Goal: Information Seeking & Learning: Learn about a topic

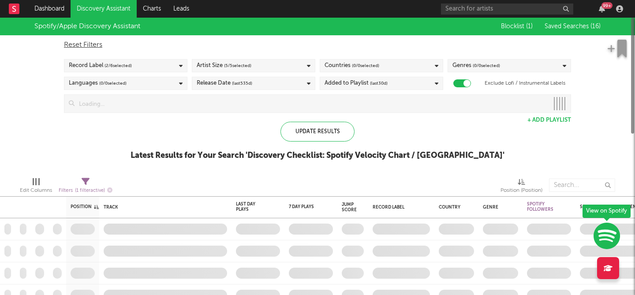
checkbox input "true"
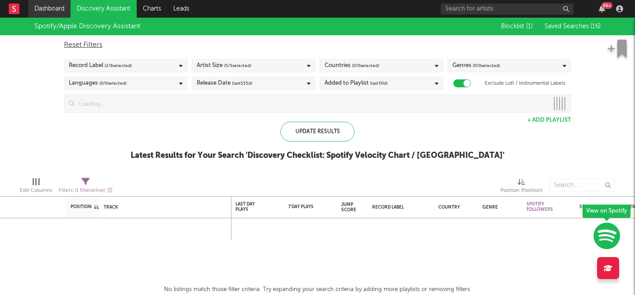
click at [59, 4] on link "Dashboard" at bounding box center [49, 9] width 42 height 18
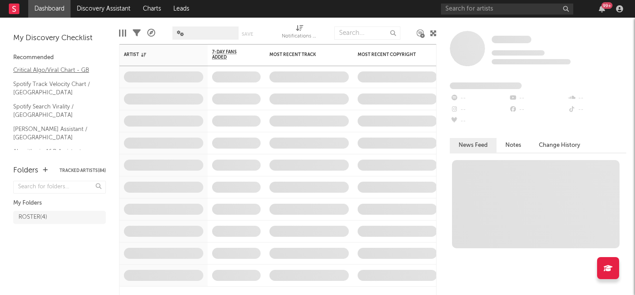
click at [73, 69] on link "Critical Algo/Viral Chart - GB" at bounding box center [55, 70] width 84 height 10
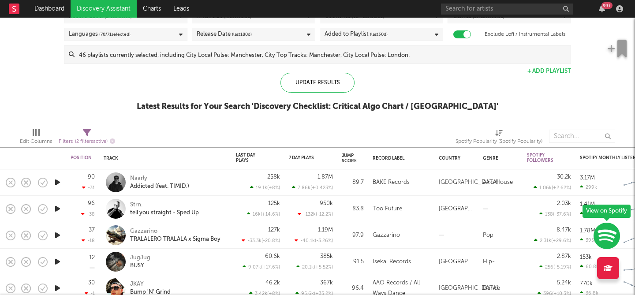
click at [57, 182] on icon "button" at bounding box center [57, 182] width 9 height 11
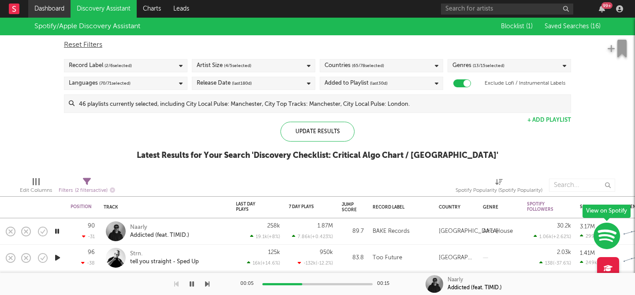
click at [62, 8] on link "Dashboard" at bounding box center [49, 9] width 42 height 18
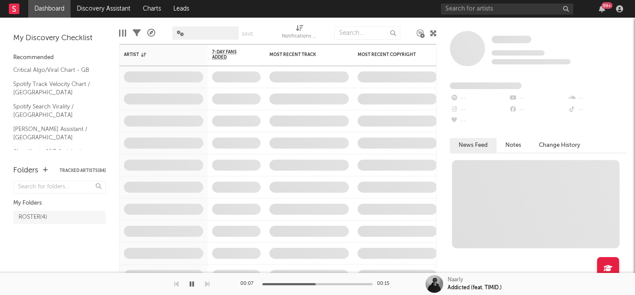
click at [35, 155] on div "My Discovery Checklist Recommended Critical Algo/Viral Chart - GB Spotify Track…" at bounding box center [59, 87] width 119 height 139
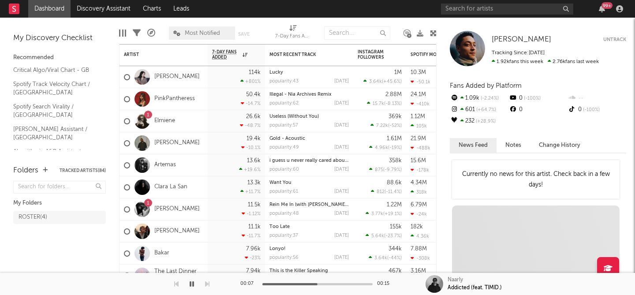
click at [35, 169] on link "Editorial A&R Assistant (UK)" at bounding box center [55, 178] width 84 height 18
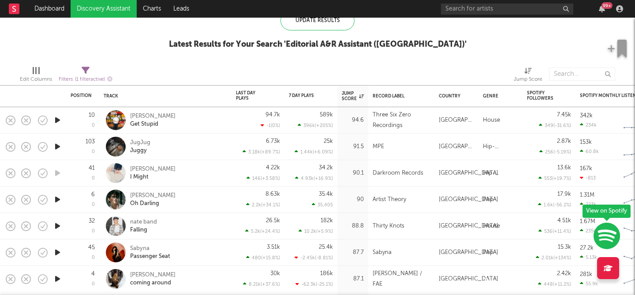
click at [55, 119] on icon "button" at bounding box center [57, 120] width 9 height 11
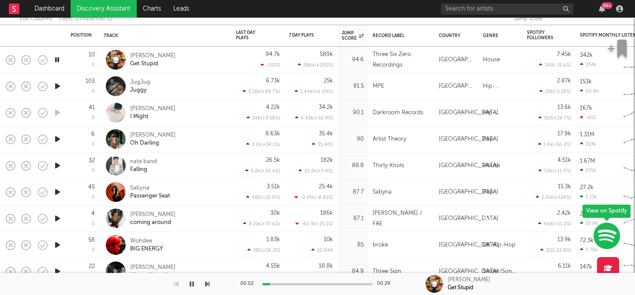
click at [59, 137] on icon "button" at bounding box center [57, 139] width 9 height 11
click at [56, 86] on icon "button" at bounding box center [57, 86] width 9 height 11
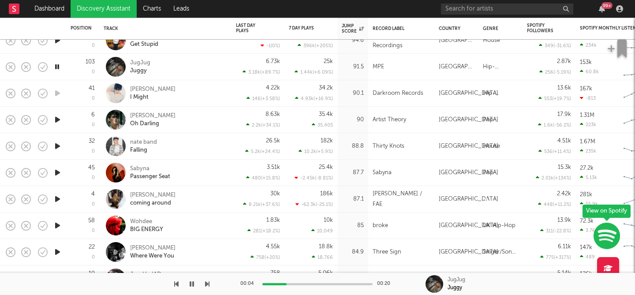
click at [55, 119] on icon "button" at bounding box center [57, 119] width 9 height 11
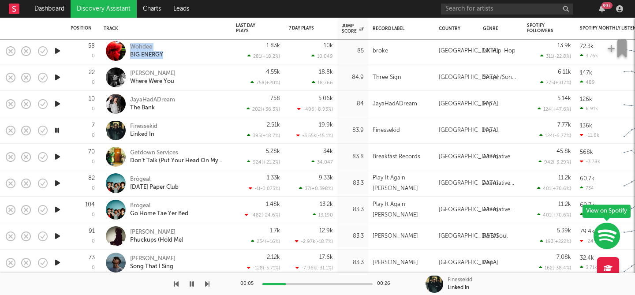
click at [59, 158] on icon "button" at bounding box center [57, 156] width 9 height 11
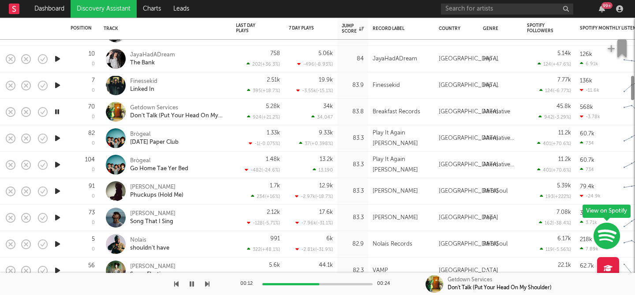
click at [56, 136] on icon "button" at bounding box center [57, 138] width 9 height 11
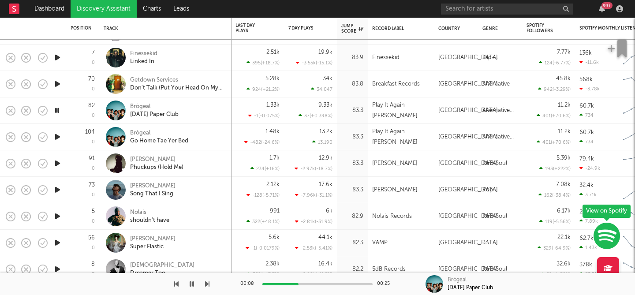
click at [60, 162] on icon "button" at bounding box center [57, 163] width 9 height 11
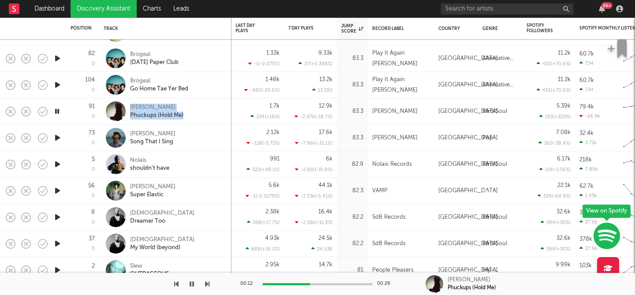
click at [56, 164] on icon "button" at bounding box center [57, 164] width 9 height 11
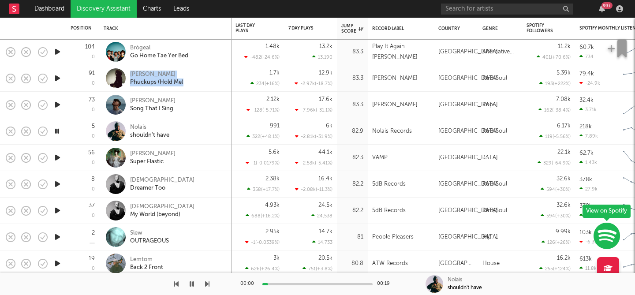
click at [57, 157] on icon "button" at bounding box center [57, 157] width 9 height 11
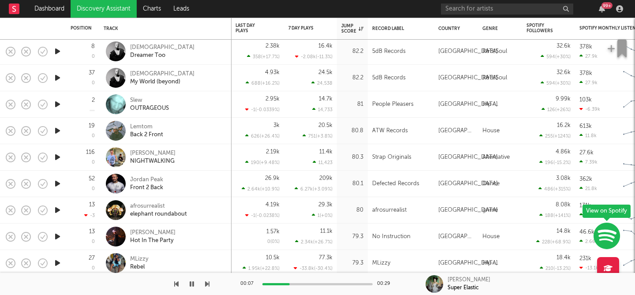
click at [59, 130] on icon "button" at bounding box center [57, 130] width 9 height 11
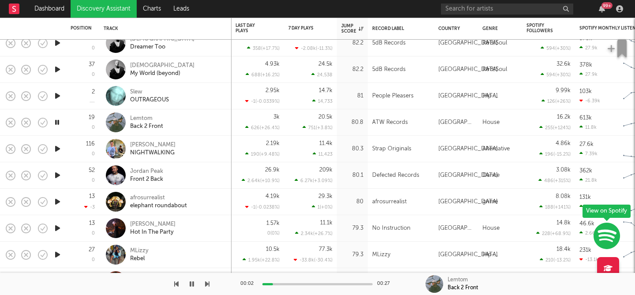
click at [56, 150] on icon "button" at bounding box center [57, 148] width 9 height 11
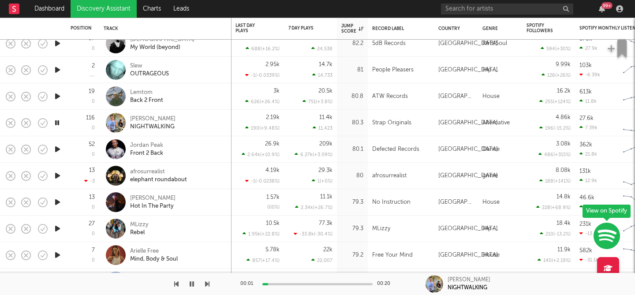
click at [57, 149] on icon "button" at bounding box center [57, 149] width 9 height 11
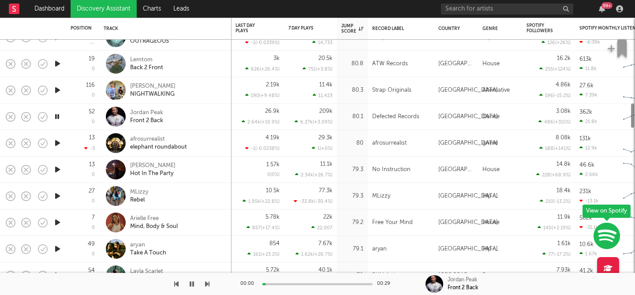
click at [57, 144] on icon "button" at bounding box center [57, 143] width 9 height 11
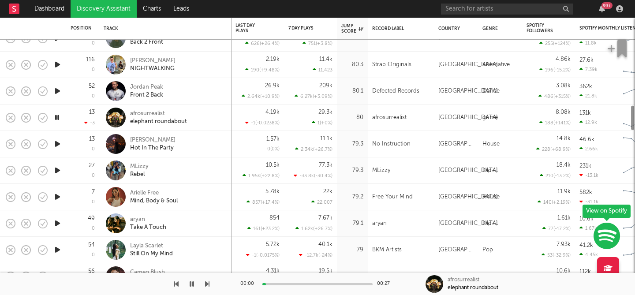
click at [57, 143] on icon "button" at bounding box center [57, 143] width 9 height 11
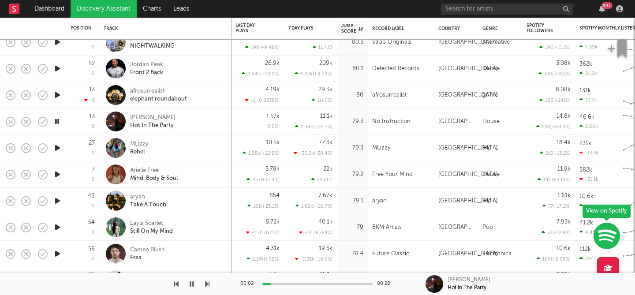
click at [57, 150] on icon "button" at bounding box center [57, 147] width 9 height 11
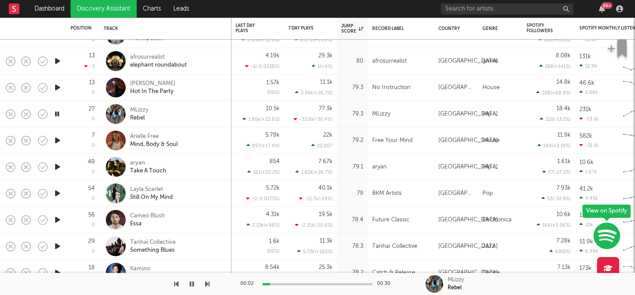
click at [56, 142] on icon "button" at bounding box center [57, 140] width 9 height 11
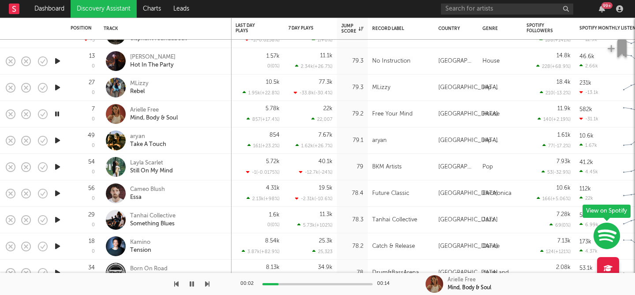
click at [56, 139] on icon "button" at bounding box center [57, 140] width 9 height 11
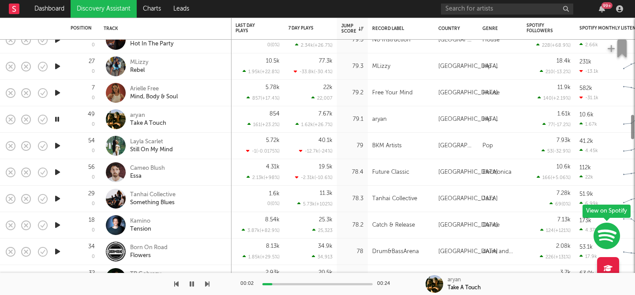
click at [56, 143] on icon "button" at bounding box center [57, 145] width 9 height 11
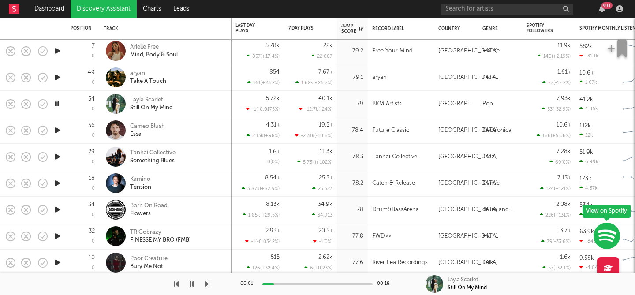
click at [56, 134] on icon "button" at bounding box center [57, 130] width 9 height 11
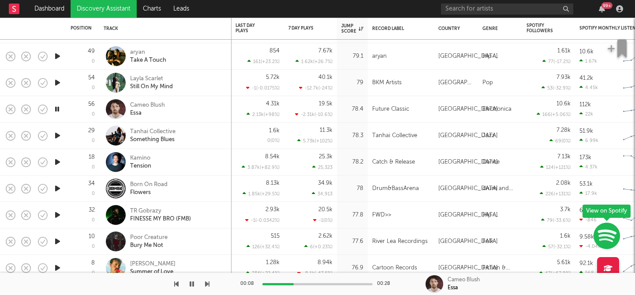
click at [59, 137] on icon "button" at bounding box center [57, 135] width 9 height 11
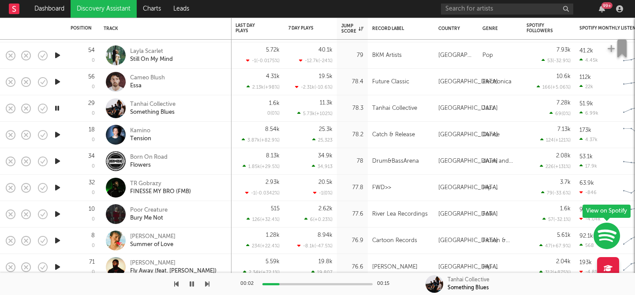
click at [56, 134] on icon "button" at bounding box center [57, 134] width 9 height 11
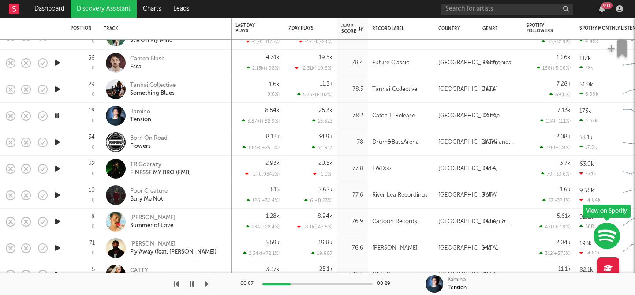
click at [57, 166] on icon "button" at bounding box center [57, 168] width 9 height 11
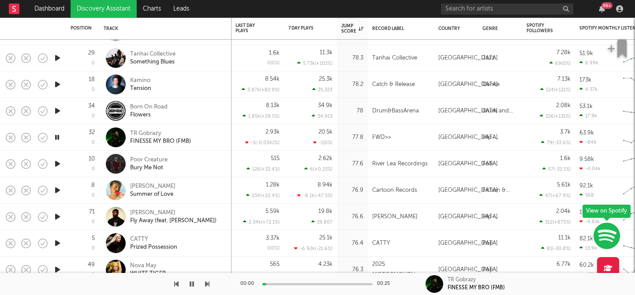
click at [57, 163] on icon "button" at bounding box center [57, 163] width 9 height 11
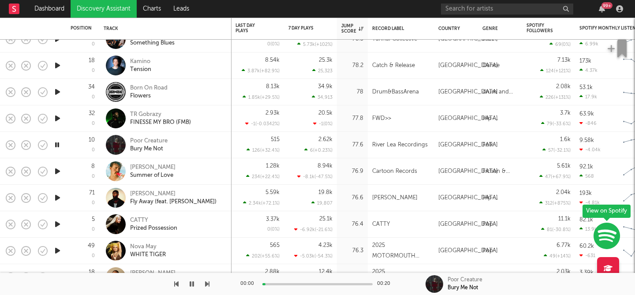
click at [57, 167] on icon "button" at bounding box center [57, 171] width 9 height 11
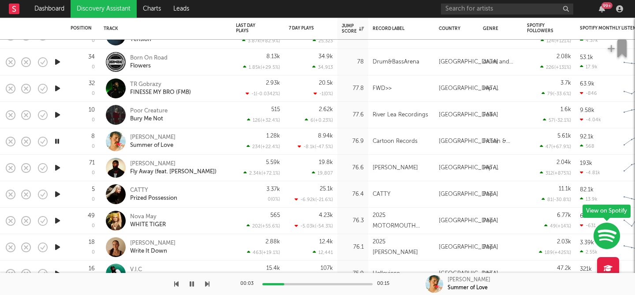
click at [57, 167] on icon "button" at bounding box center [57, 167] width 9 height 11
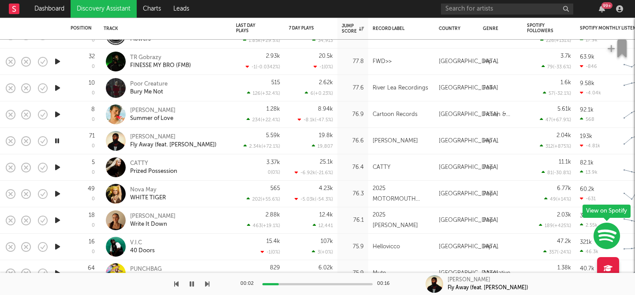
click at [58, 169] on icon "button" at bounding box center [57, 167] width 9 height 11
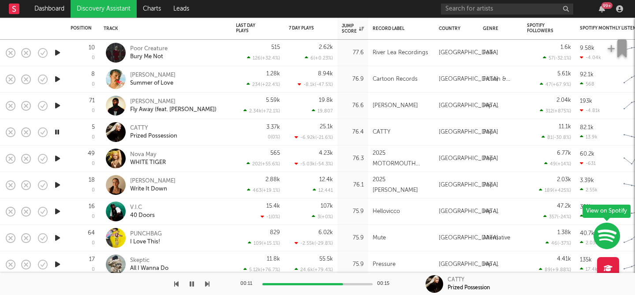
click at [54, 160] on icon "button" at bounding box center [57, 158] width 9 height 11
click at [60, 183] on icon "button" at bounding box center [57, 184] width 9 height 11
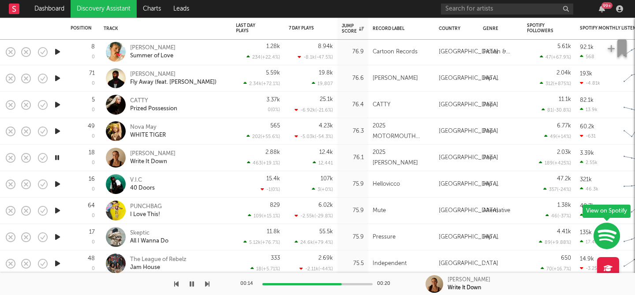
click at [57, 184] on icon "button" at bounding box center [57, 184] width 9 height 11
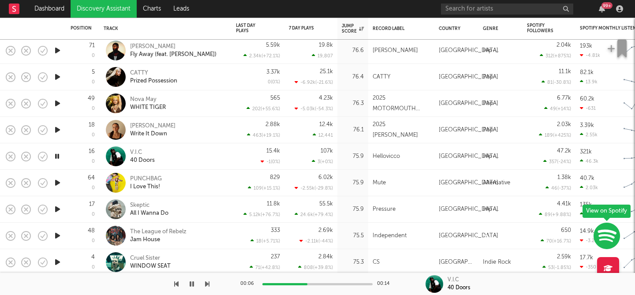
click at [57, 184] on icon "button" at bounding box center [57, 182] width 9 height 11
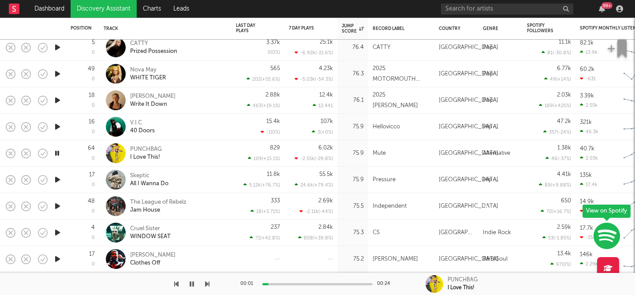
click at [56, 181] on icon "button" at bounding box center [57, 179] width 9 height 11
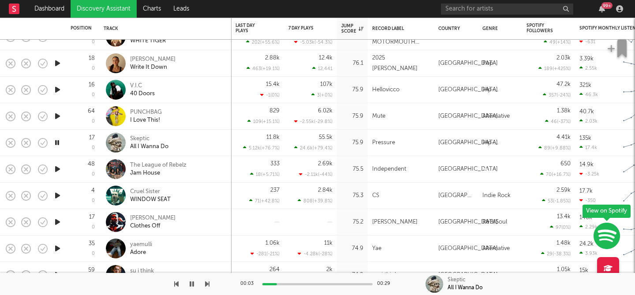
click at [55, 171] on icon "button" at bounding box center [57, 169] width 9 height 11
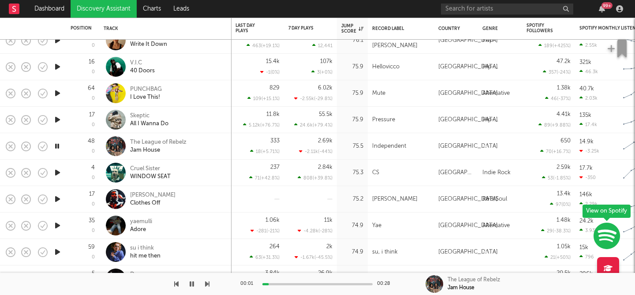
click at [55, 171] on icon "button" at bounding box center [57, 172] width 9 height 11
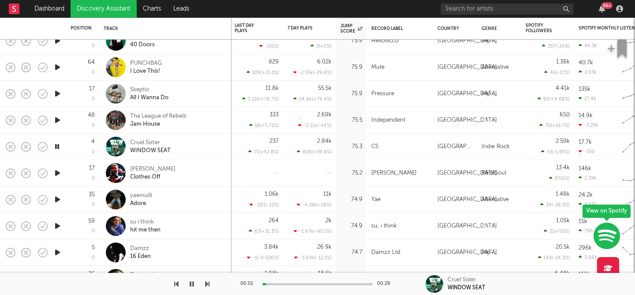
click at [56, 172] on icon "button" at bounding box center [57, 173] width 9 height 11
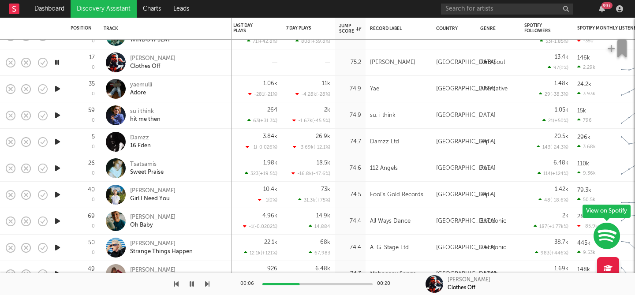
click at [56, 118] on icon "button" at bounding box center [57, 115] width 9 height 11
click at [56, 168] on icon "button" at bounding box center [57, 168] width 8 height 11
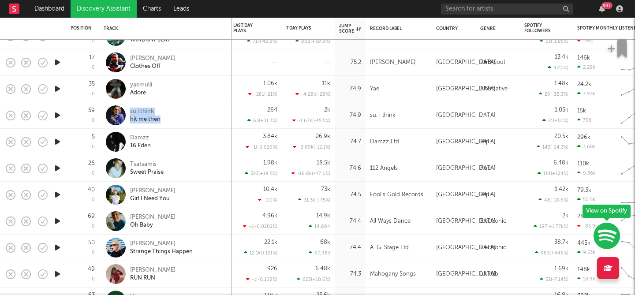
click at [57, 197] on icon "button" at bounding box center [57, 194] width 9 height 11
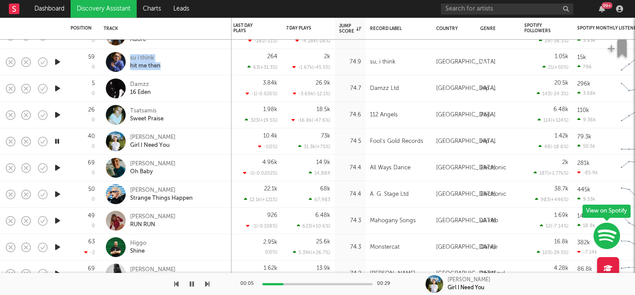
click at [58, 170] on icon "button" at bounding box center [57, 167] width 9 height 11
click at [59, 193] on icon "button" at bounding box center [57, 194] width 9 height 11
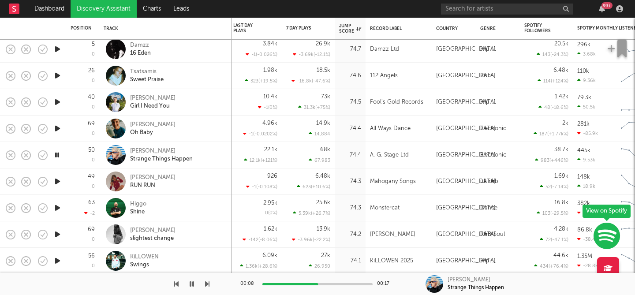
click at [57, 183] on icon "button" at bounding box center [57, 181] width 9 height 11
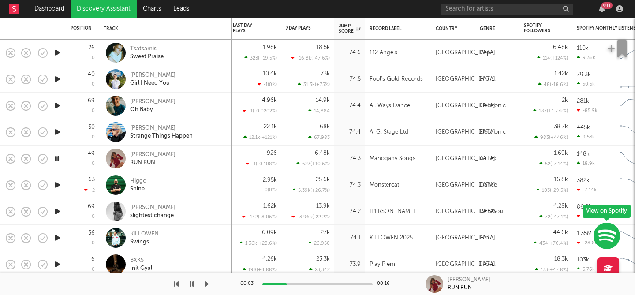
click at [57, 183] on icon "button" at bounding box center [57, 184] width 9 height 11
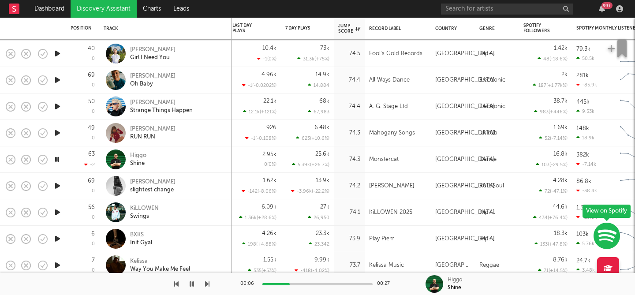
click at [59, 133] on icon "button" at bounding box center [57, 132] width 9 height 11
click at [297, 283] on div at bounding box center [317, 284] width 110 height 2
click at [57, 186] on icon "button" at bounding box center [57, 185] width 9 height 11
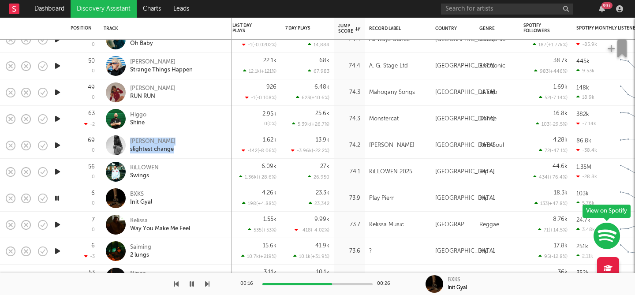
click at [56, 224] on icon "button" at bounding box center [57, 224] width 9 height 11
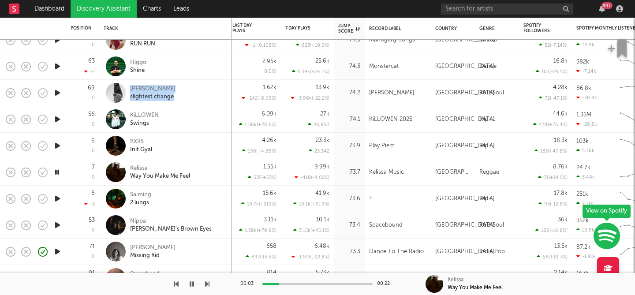
click at [56, 201] on icon "button" at bounding box center [57, 198] width 9 height 11
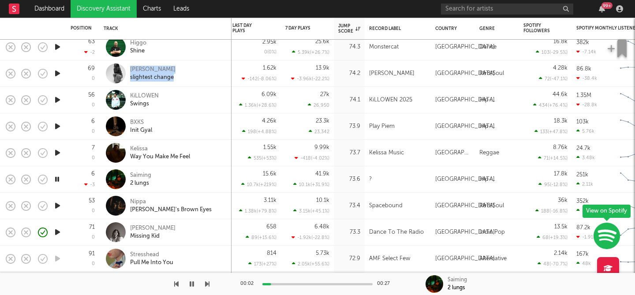
click at [56, 203] on icon "button" at bounding box center [57, 205] width 9 height 11
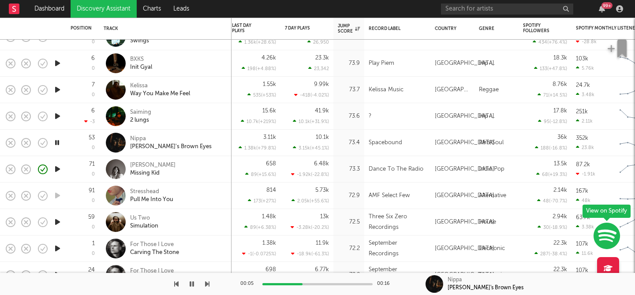
click at [57, 220] on icon "button" at bounding box center [57, 221] width 9 height 11
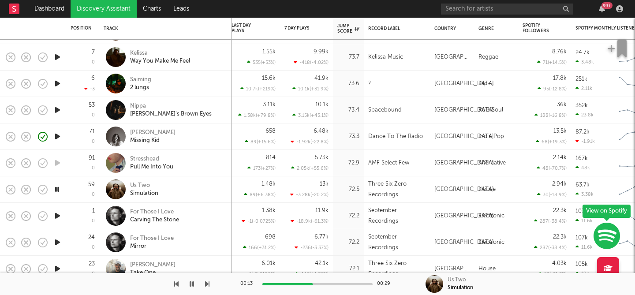
click at [56, 216] on icon "button" at bounding box center [57, 215] width 9 height 11
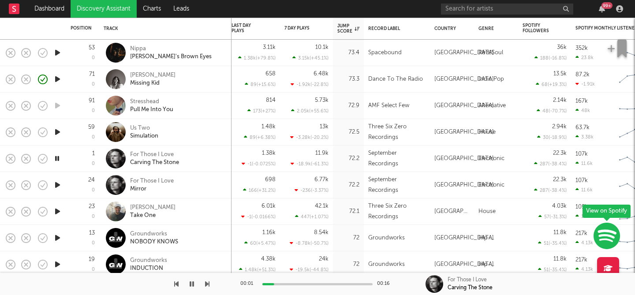
click at [56, 212] on icon "button" at bounding box center [57, 211] width 9 height 11
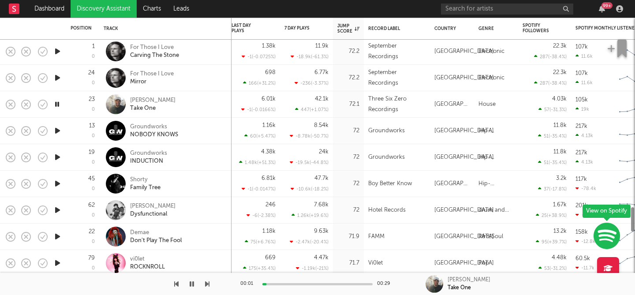
click at [56, 209] on icon "button" at bounding box center [57, 210] width 9 height 11
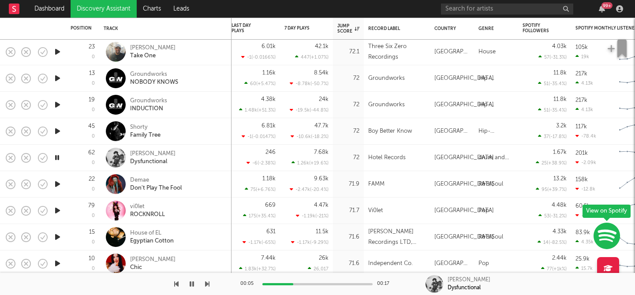
click at [56, 183] on icon "button" at bounding box center [57, 184] width 9 height 11
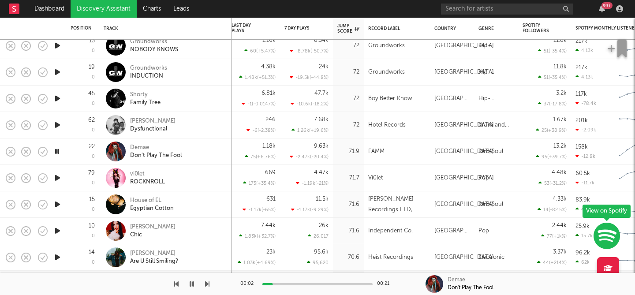
click at [56, 178] on icon "button" at bounding box center [57, 177] width 9 height 11
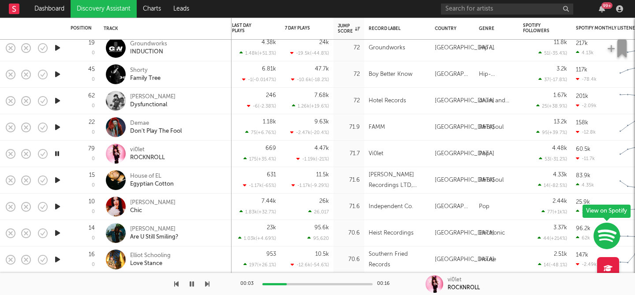
click at [57, 176] on icon "button" at bounding box center [57, 180] width 9 height 11
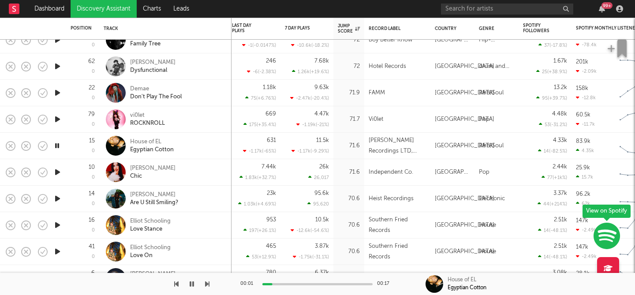
click at [56, 198] on icon "button" at bounding box center [57, 198] width 9 height 11
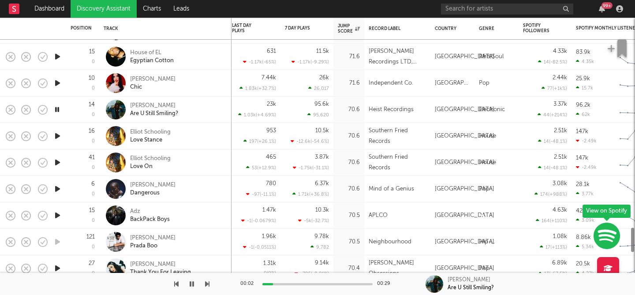
click at [56, 189] on icon "button" at bounding box center [57, 188] width 9 height 11
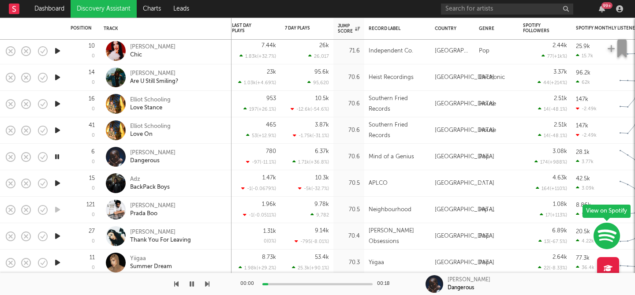
click at [56, 186] on icon "button" at bounding box center [57, 183] width 9 height 11
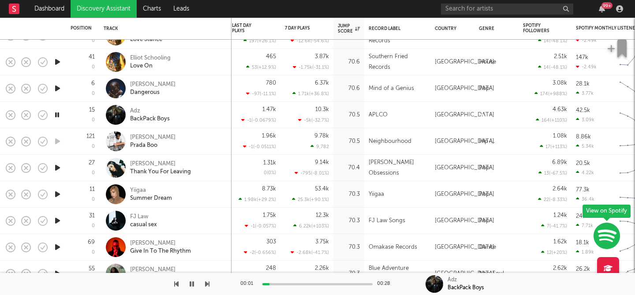
click at [56, 171] on icon "button" at bounding box center [57, 167] width 9 height 11
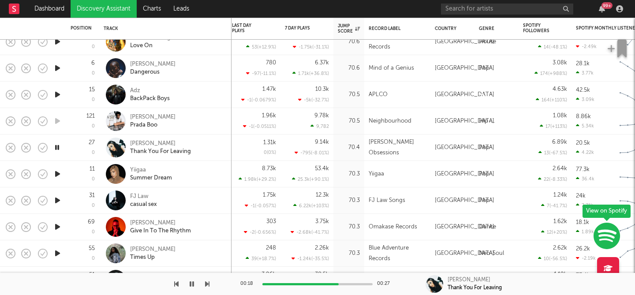
click at [56, 175] on icon "button" at bounding box center [57, 173] width 9 height 11
click at [138, 170] on div "Yiigaa" at bounding box center [151, 170] width 42 height 8
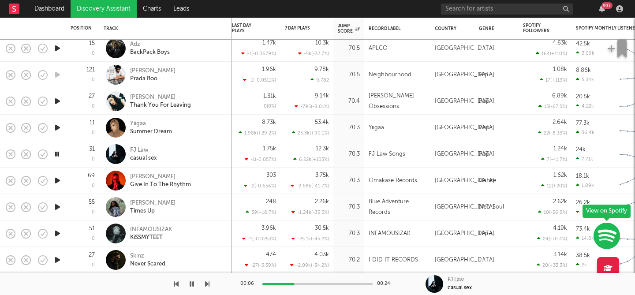
click at [56, 175] on icon "button" at bounding box center [57, 180] width 9 height 11
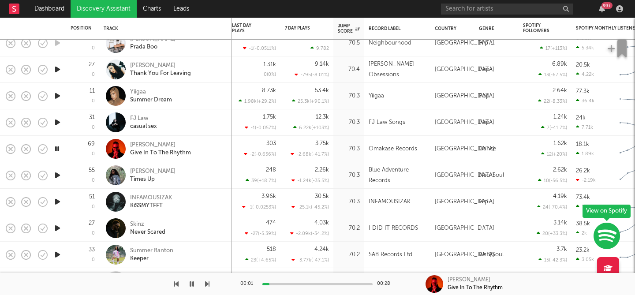
click at [56, 175] on icon "button" at bounding box center [57, 175] width 9 height 11
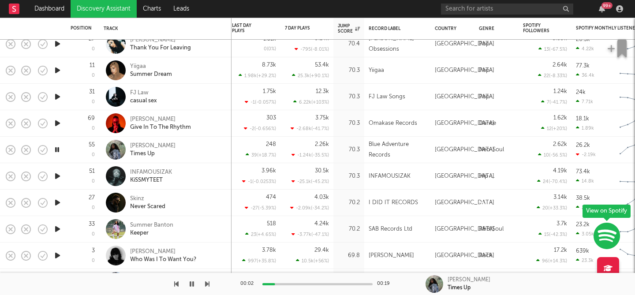
click at [57, 175] on icon "button" at bounding box center [57, 176] width 9 height 11
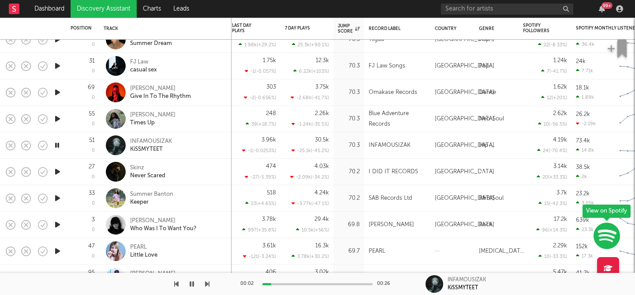
click at [57, 171] on icon "button" at bounding box center [57, 171] width 9 height 11
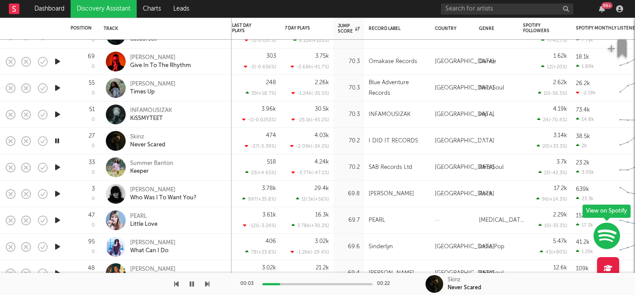
click at [57, 166] on icon "button" at bounding box center [57, 167] width 9 height 11
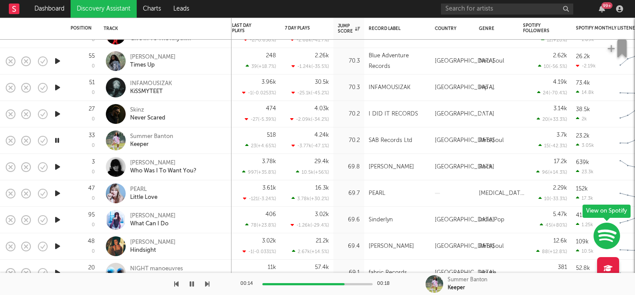
click at [57, 166] on icon "button" at bounding box center [57, 166] width 9 height 11
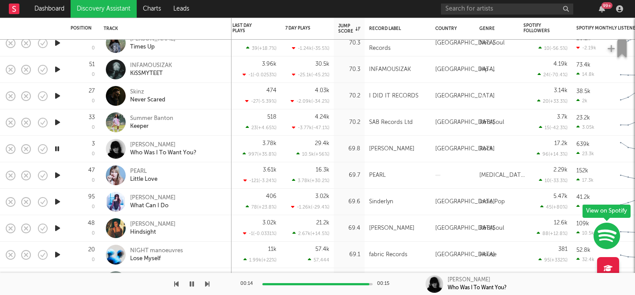
click at [56, 177] on icon "button" at bounding box center [57, 175] width 9 height 11
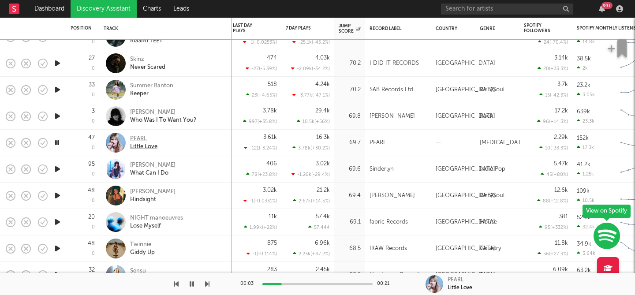
click at [142, 139] on div "PEARL" at bounding box center [143, 139] width 27 height 8
click at [60, 171] on icon "button" at bounding box center [57, 169] width 9 height 11
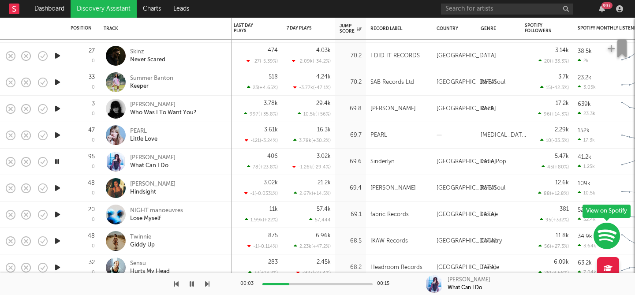
click at [59, 187] on icon "button" at bounding box center [57, 188] width 9 height 11
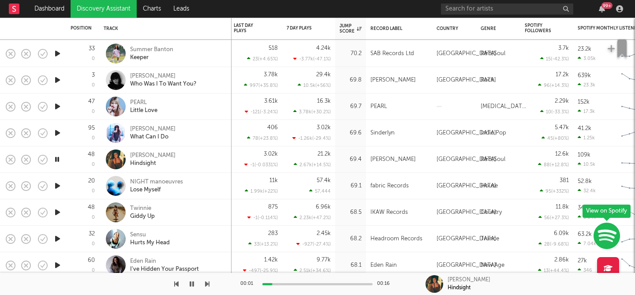
click at [59, 187] on icon "button" at bounding box center [57, 185] width 9 height 11
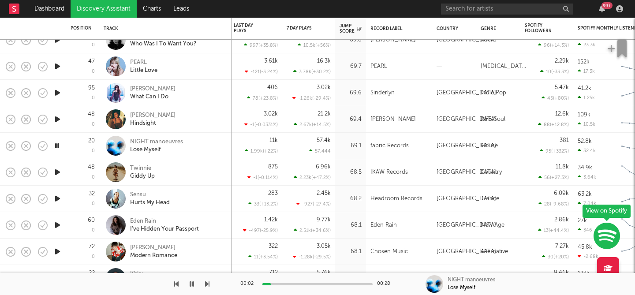
click at [60, 173] on icon "button" at bounding box center [57, 172] width 9 height 11
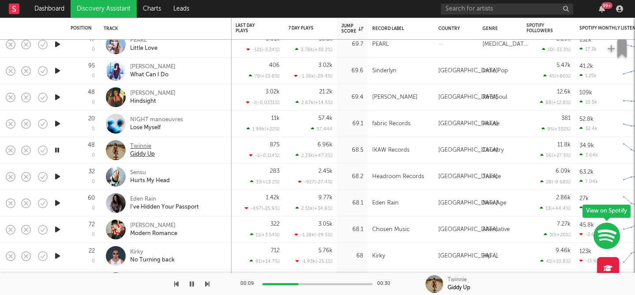
click at [136, 146] on div "Twinnie" at bounding box center [142, 146] width 25 height 8
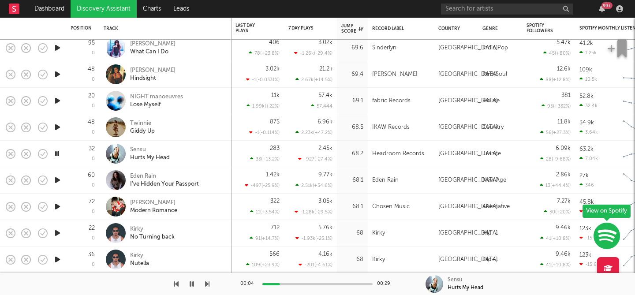
click at [58, 179] on icon "button" at bounding box center [57, 180] width 9 height 11
click at [57, 207] on icon "button" at bounding box center [57, 206] width 9 height 11
click at [58, 233] on icon "button" at bounding box center [57, 232] width 9 height 11
click at [56, 257] on icon "button" at bounding box center [57, 259] width 9 height 11
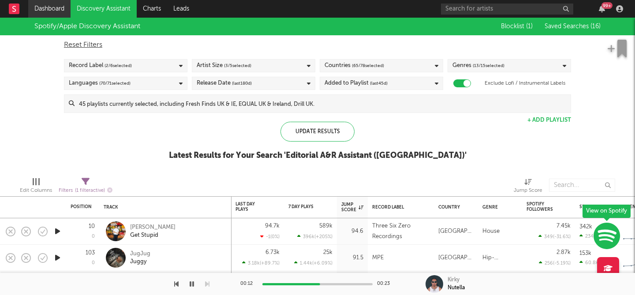
click at [44, 10] on link "Dashboard" at bounding box center [49, 9] width 42 height 18
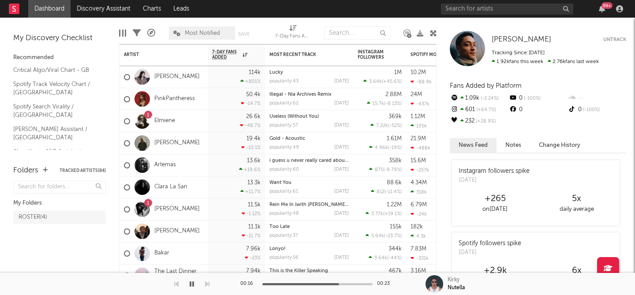
click at [40, 147] on link "Algorithmic A&R Assistant (UK)" at bounding box center [55, 156] width 84 height 18
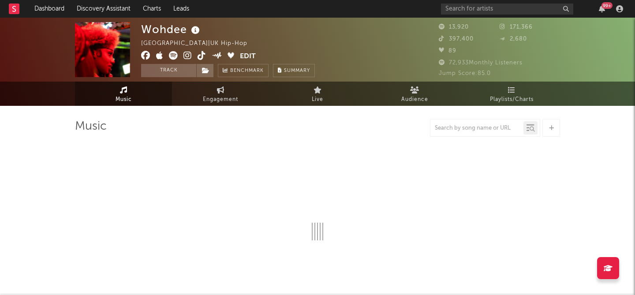
select select "6m"
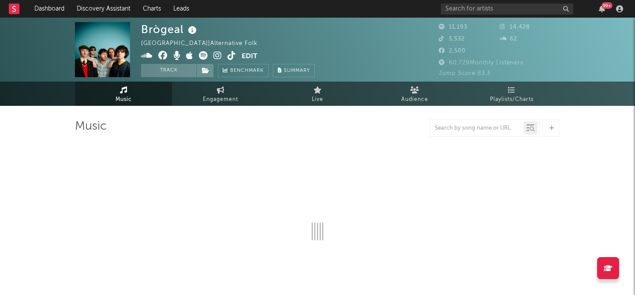
select select "6m"
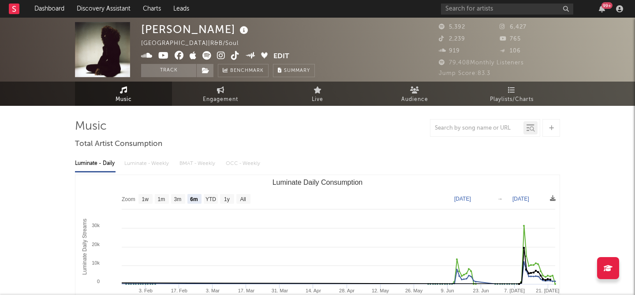
select select "6m"
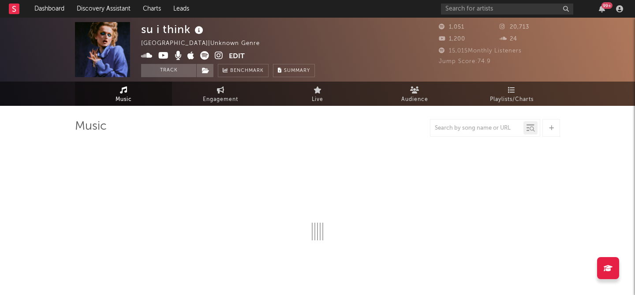
select select "6m"
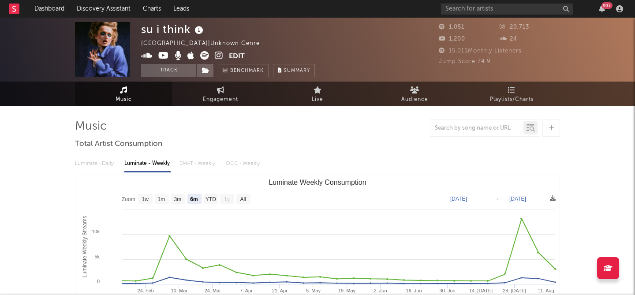
click at [216, 56] on icon at bounding box center [219, 55] width 8 height 9
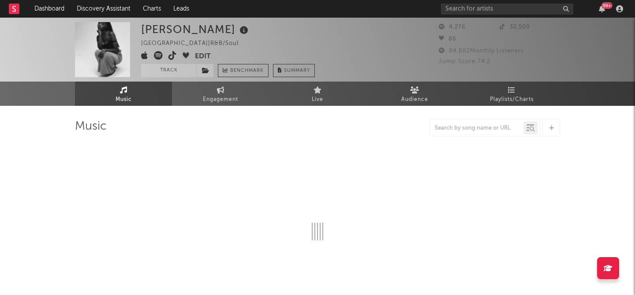
select select "1w"
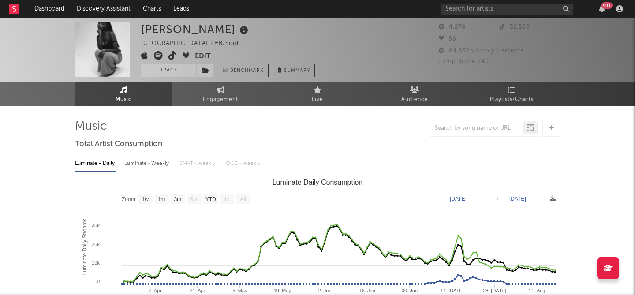
click at [174, 56] on icon at bounding box center [172, 55] width 8 height 9
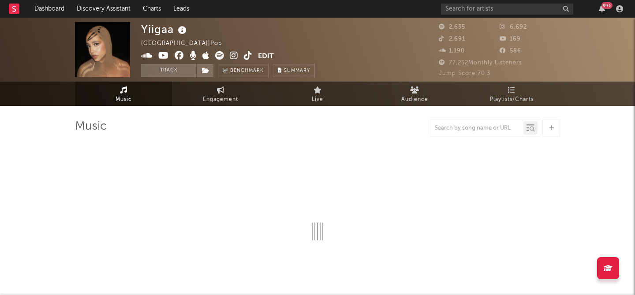
select select "6m"
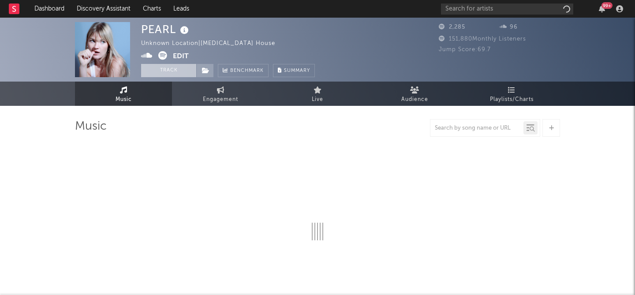
select select "6m"
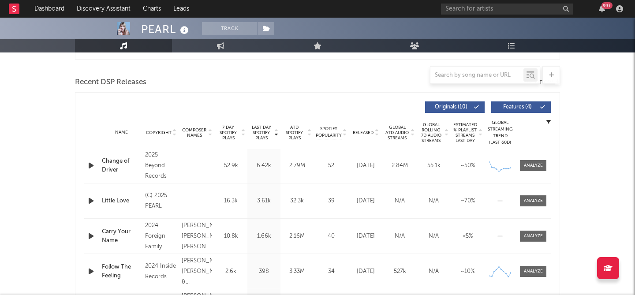
scroll to position [295, 0]
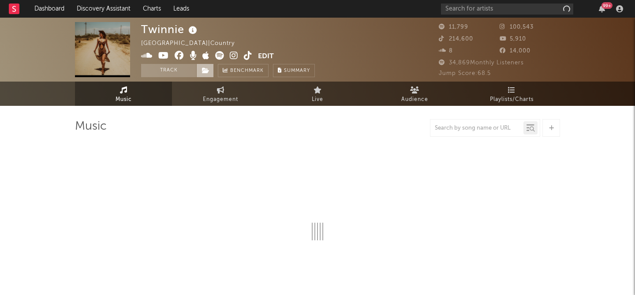
select select "6m"
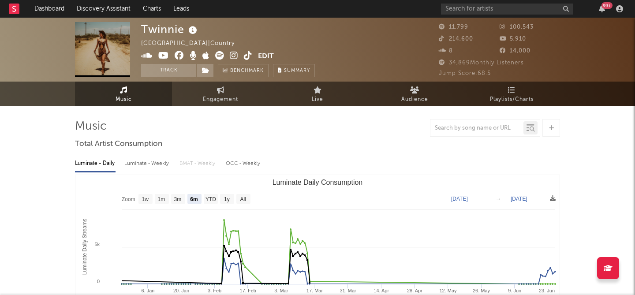
click at [232, 53] on icon at bounding box center [234, 55] width 8 height 9
